Goal: Task Accomplishment & Management: Manage account settings

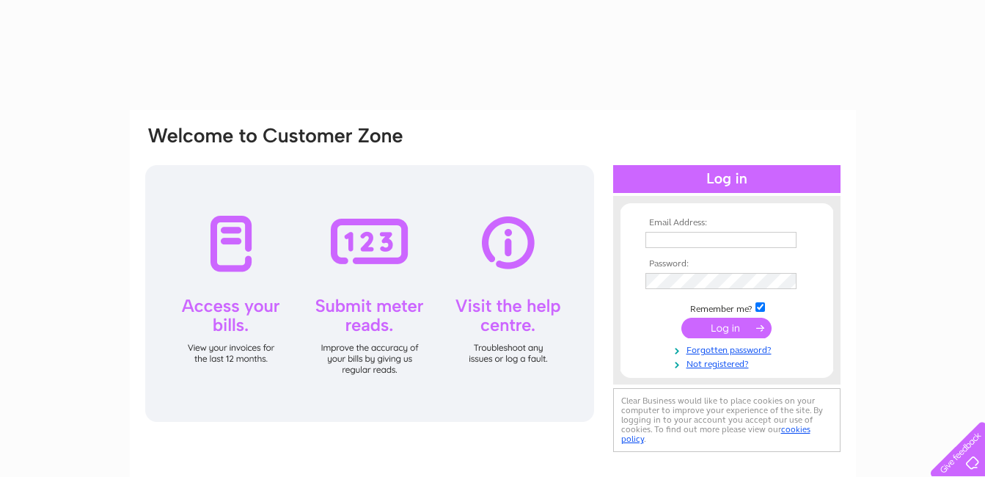
click at [702, 227] on th "Email Address:" at bounding box center [727, 223] width 170 height 10
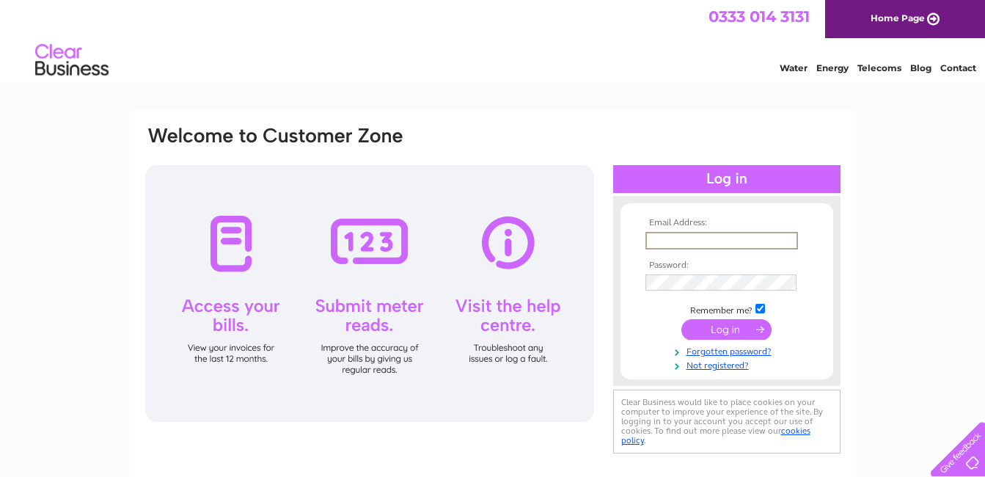
click at [701, 238] on input "text" at bounding box center [722, 241] width 153 height 18
type input "plymouthlettingagencyltd@gmail.com"
click at [682, 319] on input "submit" at bounding box center [727, 329] width 90 height 21
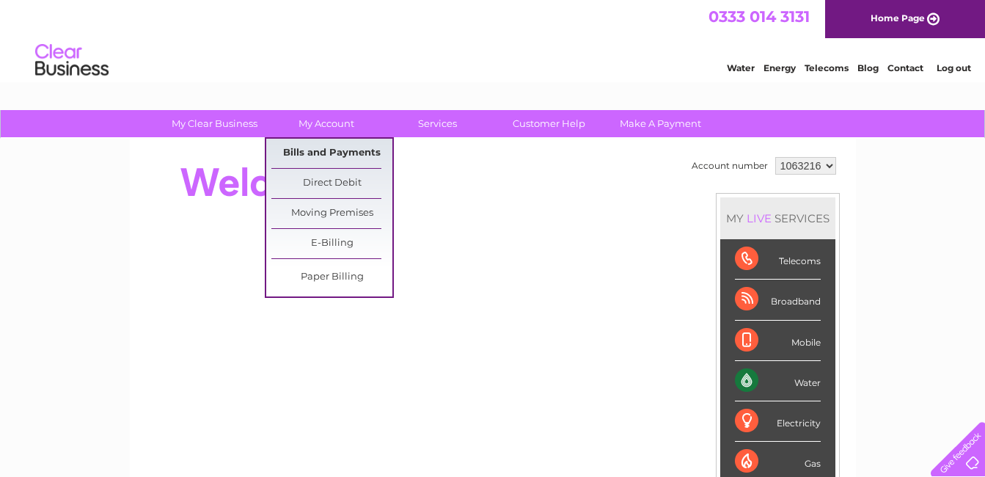
click at [342, 152] on link "Bills and Payments" at bounding box center [331, 153] width 121 height 29
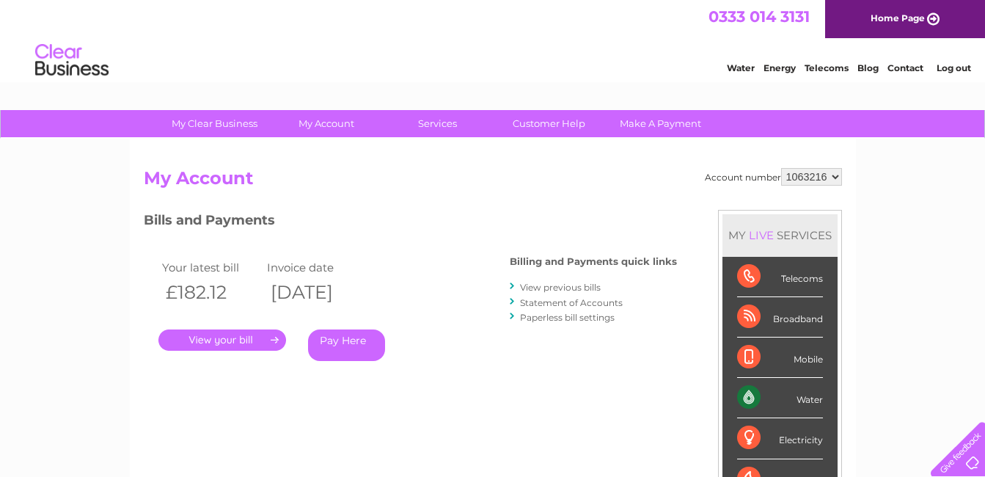
click at [252, 340] on link "." at bounding box center [222, 339] width 128 height 21
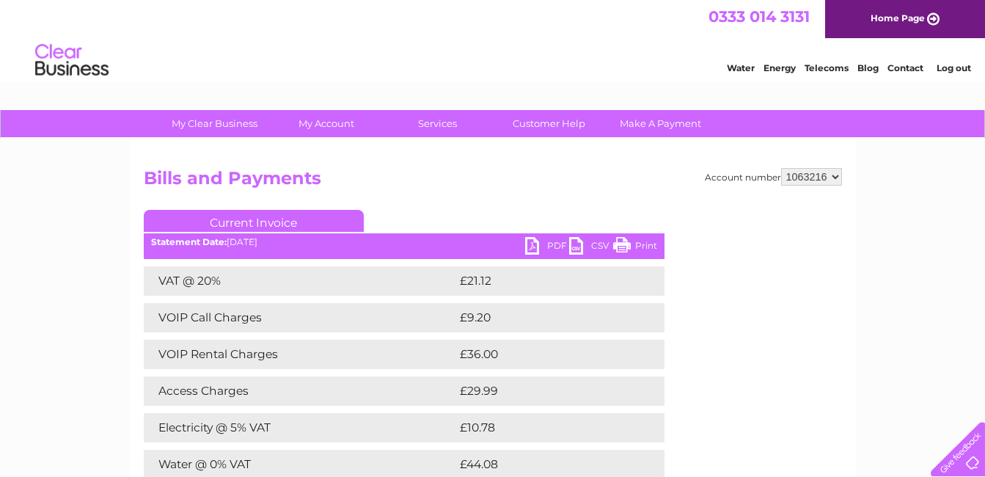
click at [555, 245] on link "PDF" at bounding box center [547, 247] width 44 height 21
